Goal: Task Accomplishment & Management: Complete application form

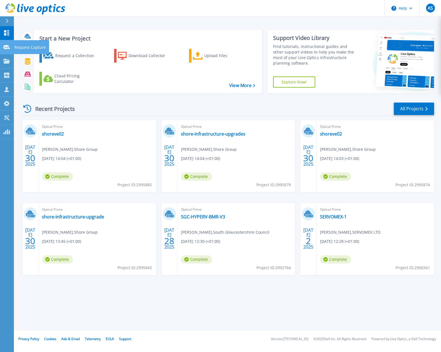
click at [8, 46] on icon at bounding box center [6, 47] width 7 height 4
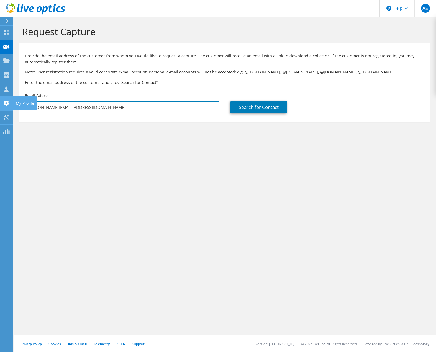
drag, startPoint x: 94, startPoint y: 110, endPoint x: 11, endPoint y: 101, distance: 83.0
click at [11, 102] on div "AS Channel Partner [PERSON_NAME] [PERSON_NAME][EMAIL_ADDRESS][DOMAIN_NAME] Byte…" at bounding box center [218, 176] width 436 height 352
type input "antonytes.co.uky.[PERSON_NAME]@b"
click at [105, 108] on input "antonytes.co.uky.[PERSON_NAME]@b" at bounding box center [122, 107] width 195 height 12
drag, startPoint x: 109, startPoint y: 106, endPoint x: 20, endPoint y: 105, distance: 89.3
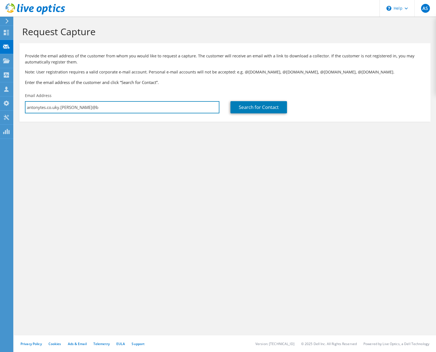
click at [20, 105] on div "Email Address antonytes.co.uky.[PERSON_NAME]@b" at bounding box center [122, 103] width 206 height 26
paste input "[PERSON_NAME][EMAIL_ADDRESS][DOMAIN_NAME]"
type input "[PERSON_NAME][EMAIL_ADDRESS][DOMAIN_NAME]"
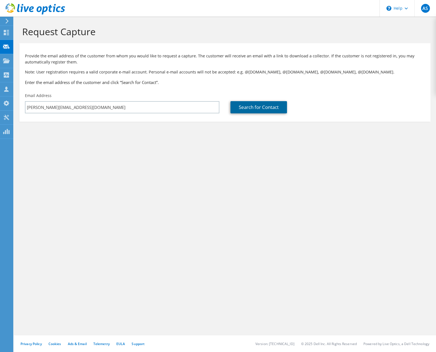
click at [266, 108] on link "Search for Contact" at bounding box center [259, 107] width 57 height 12
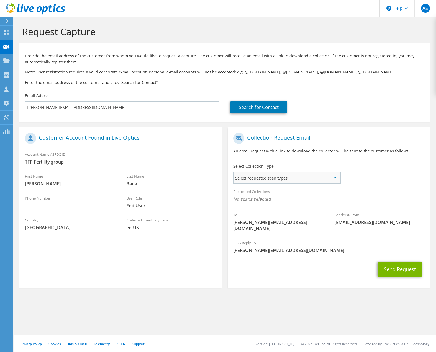
click at [300, 179] on span "Select requested scan types" at bounding box center [287, 177] width 106 height 11
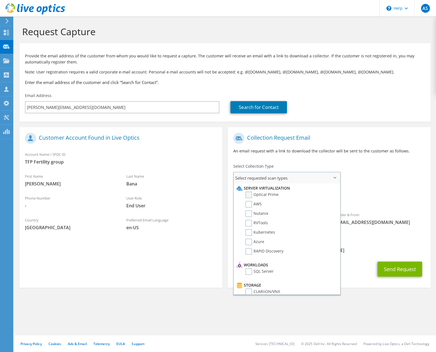
click at [266, 196] on label "Optical Prime" at bounding box center [262, 195] width 33 height 7
click at [0, 0] on input "Optical Prime" at bounding box center [0, 0] width 0 height 0
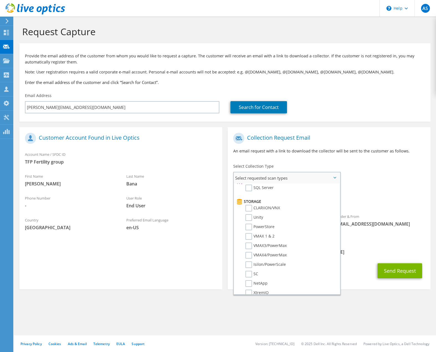
scroll to position [83, 0]
click at [251, 227] on label "PowerStore" at bounding box center [260, 227] width 29 height 7
click at [0, 0] on input "PowerStore" at bounding box center [0, 0] width 0 height 0
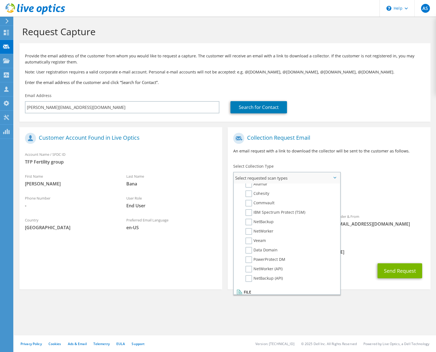
scroll to position [264, 0]
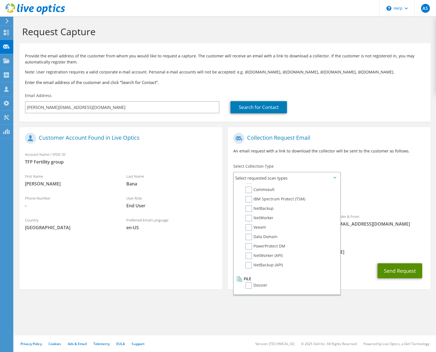
click at [401, 267] on button "Send Request" at bounding box center [400, 270] width 45 height 15
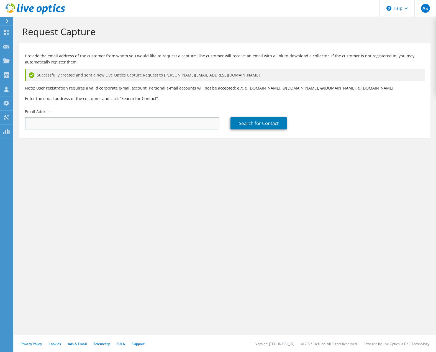
type input "[PERSON_NAME][EMAIL_ADDRESS][DOMAIN_NAME]"
